Goal: Task Accomplishment & Management: Manage account settings

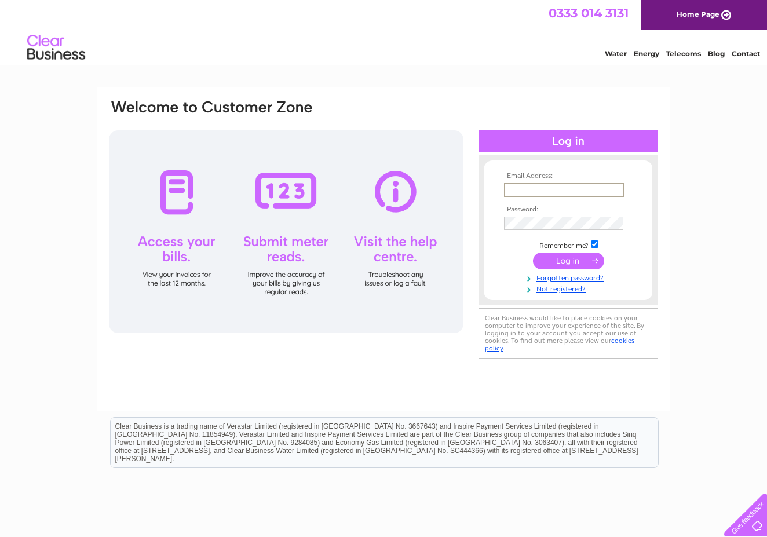
type input "[PERSON_NAME][EMAIL_ADDRESS][DOMAIN_NAME]"
click at [551, 261] on input "submit" at bounding box center [568, 259] width 71 height 16
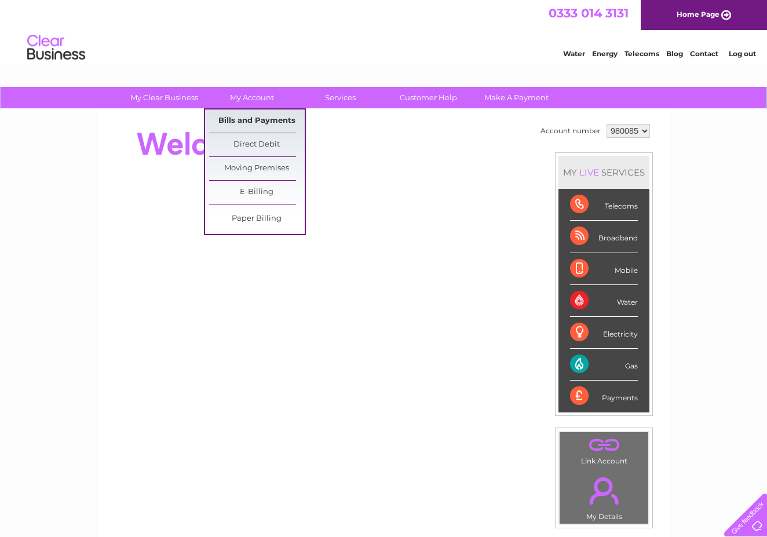
click at [246, 122] on link "Bills and Payments" at bounding box center [257, 120] width 96 height 23
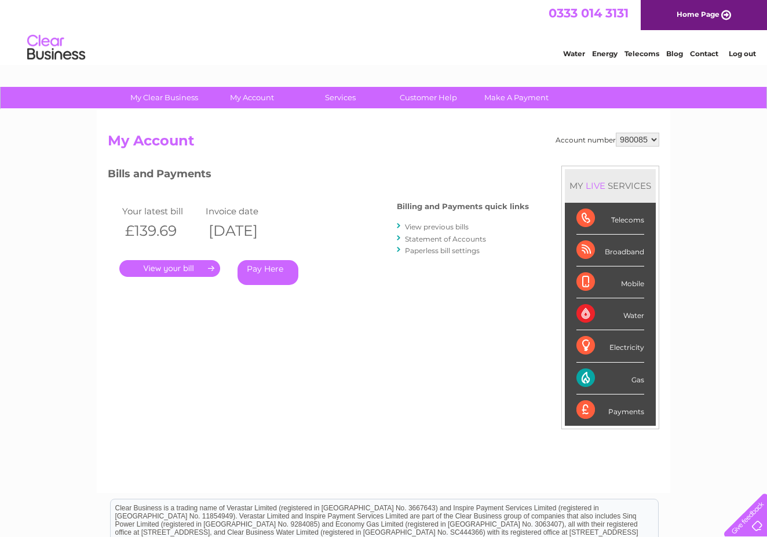
click at [192, 265] on link "." at bounding box center [169, 268] width 101 height 17
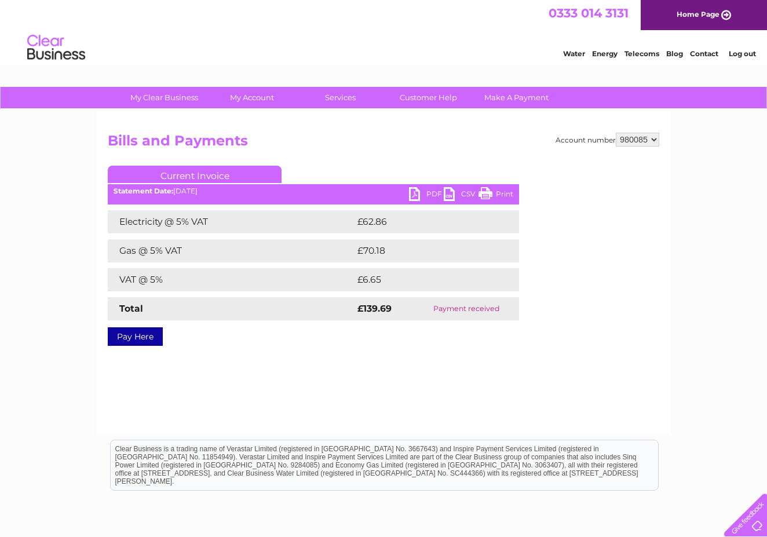
click at [426, 191] on link "PDF" at bounding box center [426, 195] width 35 height 17
